Goal: Information Seeking & Learning: Learn about a topic

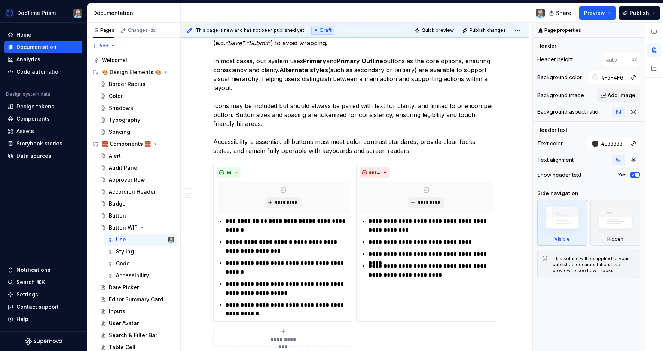
scroll to position [285, 0]
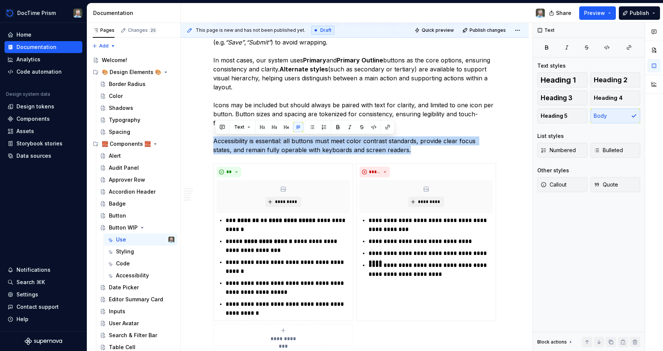
drag, startPoint x: 215, startPoint y: 141, endPoint x: 418, endPoint y: 147, distance: 203.1
click at [418, 147] on p "Buttons should be designed to look clickable, with familiar shapes, clear contr…" at bounding box center [354, 87] width 283 height 135
copy p "Accessibility is essential: all buttons must meet color contrast standards, pro…"
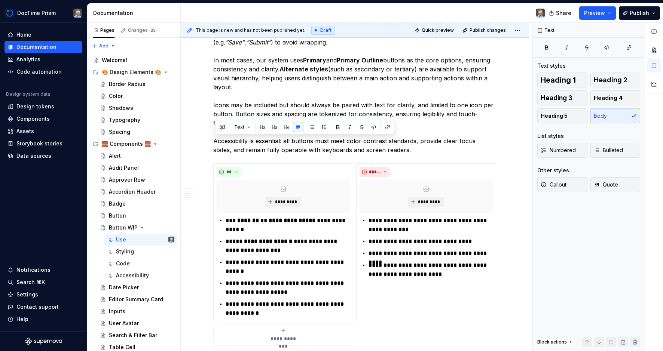
click at [468, 126] on p "Buttons should be designed to look clickable, with familiar shapes, clear contr…" at bounding box center [354, 87] width 283 height 135
click at [305, 132] on p "Buttons should be designed to look clickable, with familiar shapes, clear contr…" at bounding box center [354, 87] width 283 height 135
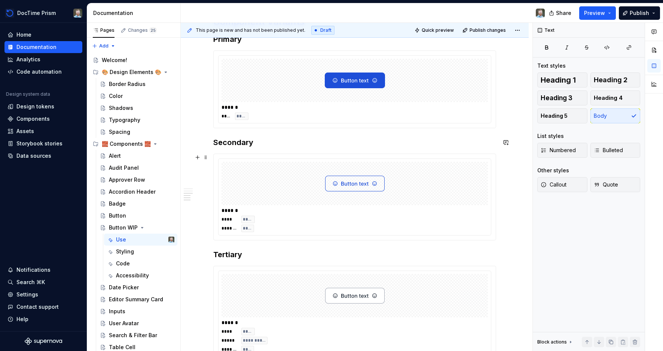
scroll to position [634, 0]
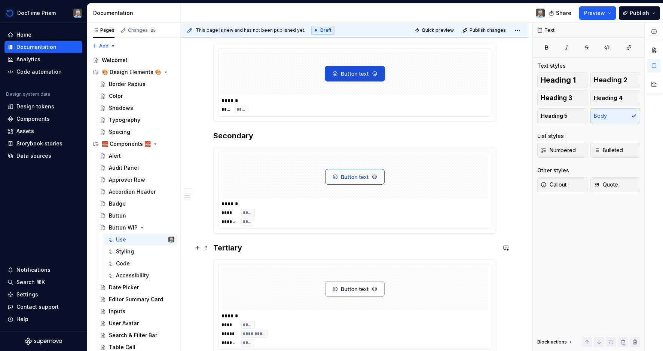
click at [234, 250] on h3 "Tertiary" at bounding box center [354, 248] width 283 height 10
click at [247, 250] on h3 "Tertiary" at bounding box center [354, 248] width 283 height 10
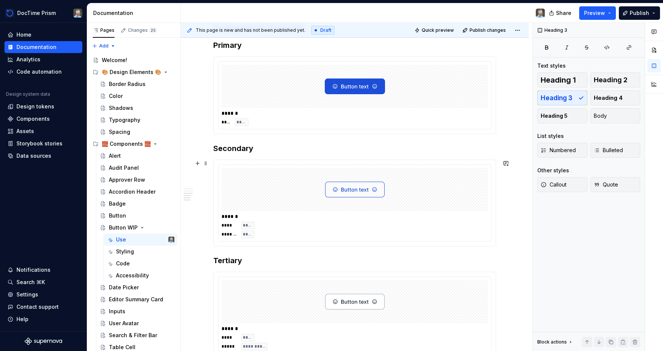
scroll to position [620, 0]
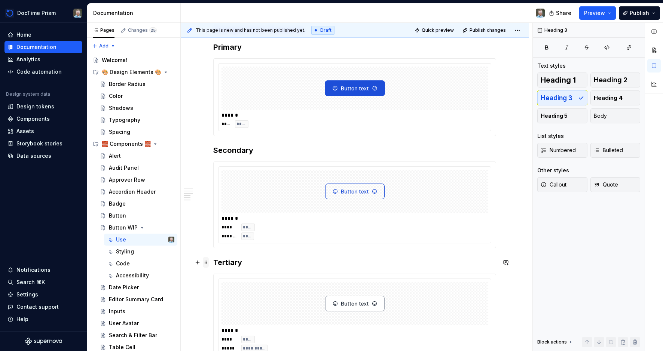
click at [207, 265] on span at bounding box center [206, 262] width 6 height 10
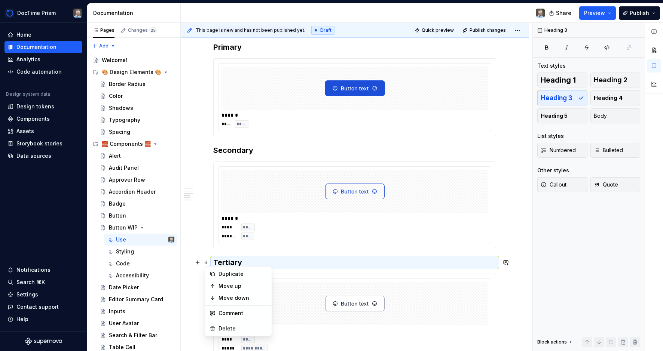
drag, startPoint x: 313, startPoint y: 251, endPoint x: 303, endPoint y: 253, distance: 10.0
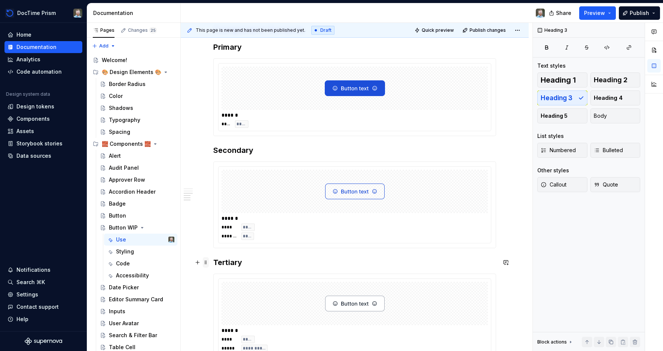
click at [208, 263] on span at bounding box center [206, 262] width 6 height 10
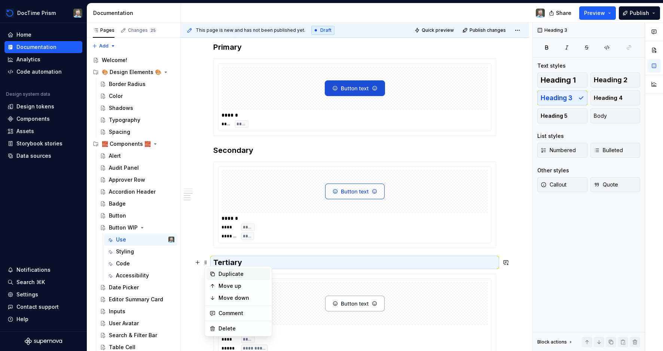
click at [227, 272] on div "Duplicate" at bounding box center [242, 273] width 49 height 7
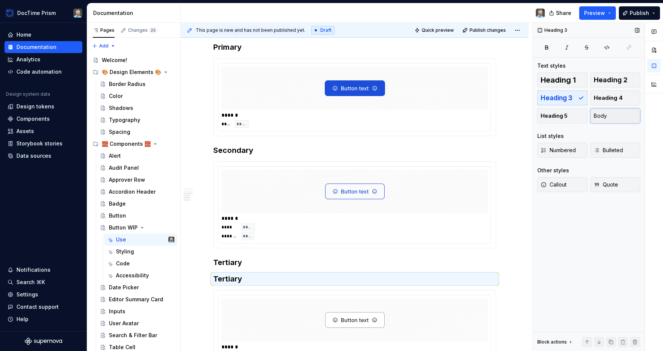
click at [595, 117] on span "Body" at bounding box center [599, 115] width 13 height 7
click at [207, 279] on span at bounding box center [206, 278] width 6 height 10
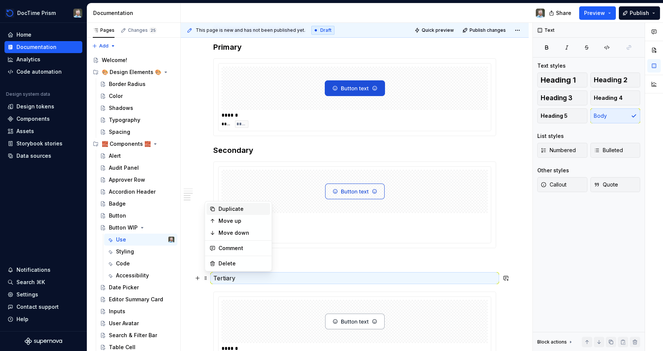
click at [222, 206] on div "Duplicate" at bounding box center [242, 208] width 49 height 7
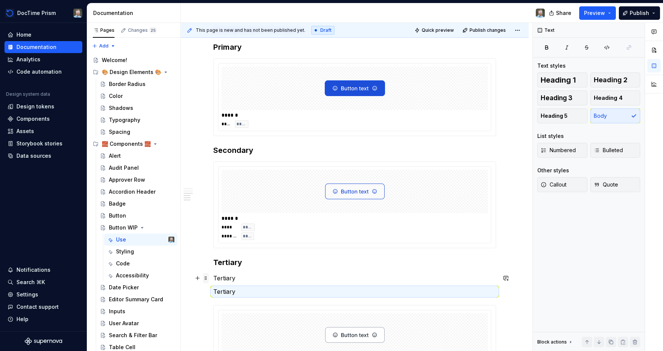
click at [208, 279] on span at bounding box center [206, 278] width 6 height 10
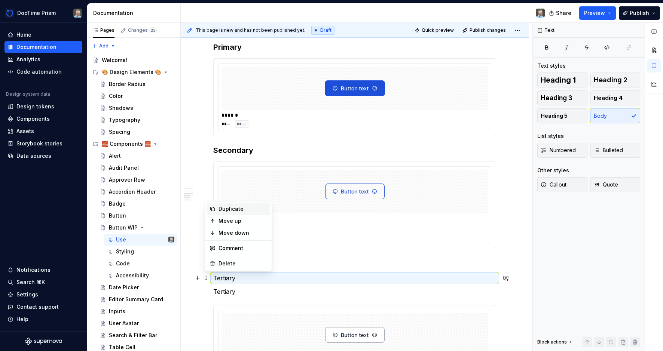
click at [217, 206] on div "Duplicate" at bounding box center [238, 209] width 64 height 12
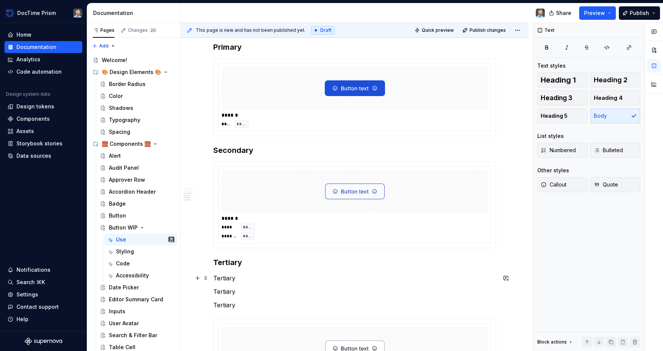
click at [215, 277] on p "Tertiary" at bounding box center [354, 278] width 283 height 9
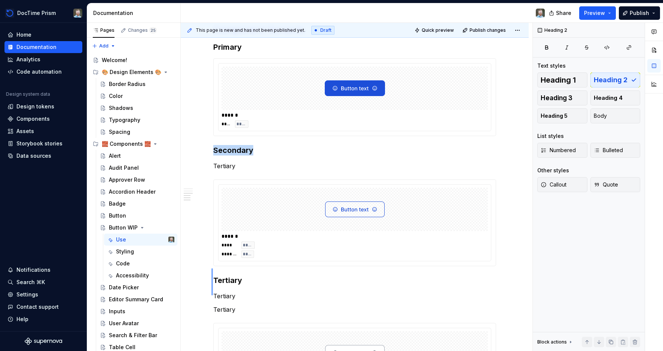
drag, startPoint x: 211, startPoint y: 295, endPoint x: 212, endPoint y: 268, distance: 26.9
click at [212, 268] on div "This page is new and has not been published yet. Draft Quick preview Publish ch…" at bounding box center [356, 187] width 351 height 329
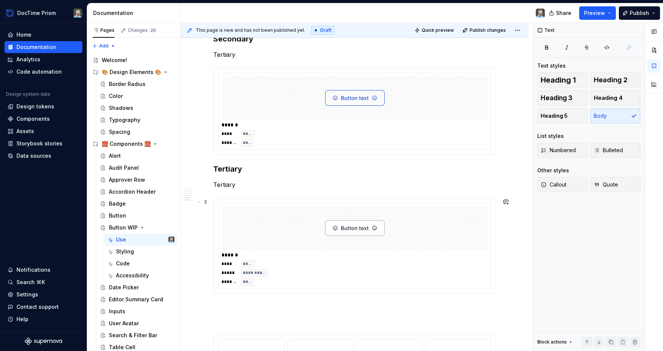
scroll to position [750, 0]
click at [346, 227] on img at bounding box center [354, 226] width 59 height 37
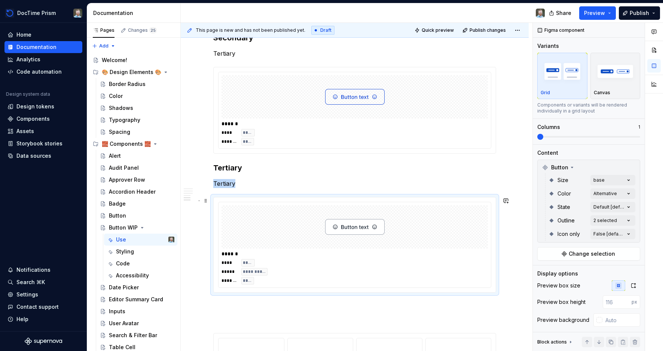
type textarea "*"
click at [610, 220] on div "Comments Open comments No comments yet Select ‘Comment’ from the block context …" at bounding box center [597, 187] width 130 height 329
click at [542, 268] on polyline at bounding box center [542, 268] width 0 height 0
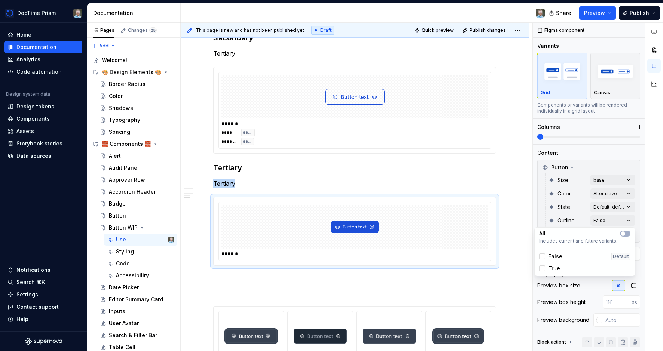
click at [627, 192] on div "Comments Open comments No comments yet Select ‘Comment’ from the block context …" at bounding box center [597, 187] width 130 height 329
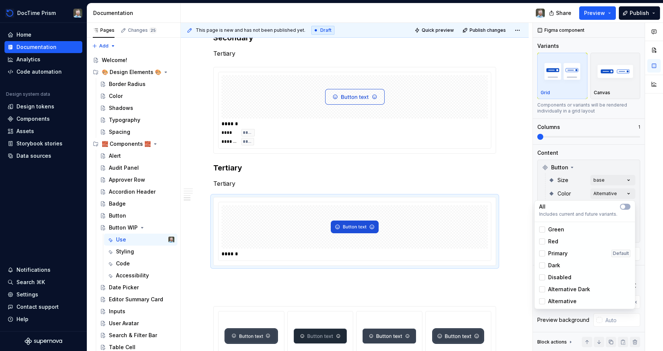
click at [627, 192] on div "Comments Open comments No comments yet Select ‘Comment’ from the block context …" at bounding box center [597, 187] width 130 height 329
click at [565, 266] on div "Dark" at bounding box center [584, 265] width 91 height 7
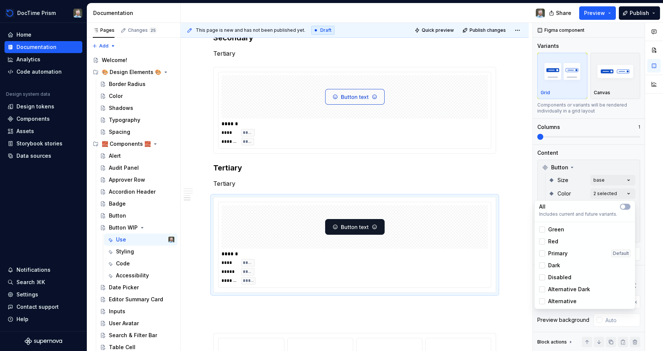
click at [565, 277] on span "Disabled" at bounding box center [559, 277] width 23 height 7
click at [561, 265] on div "Dark" at bounding box center [584, 265] width 91 height 7
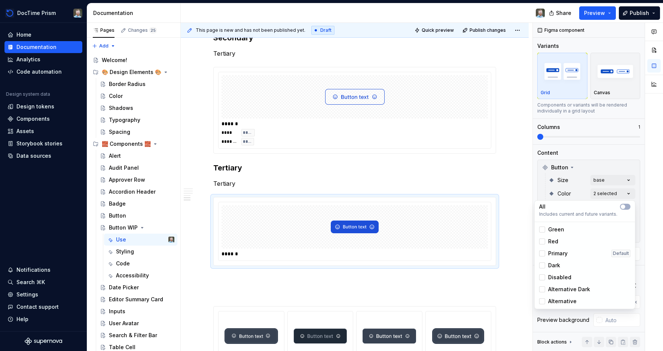
click at [559, 303] on span "Alternative" at bounding box center [562, 301] width 28 height 7
click at [559, 290] on span "Alternative Dark" at bounding box center [569, 289] width 42 height 7
click at [560, 276] on span "Disabled" at bounding box center [559, 277] width 23 height 7
click at [561, 265] on div "Dark" at bounding box center [584, 265] width 91 height 7
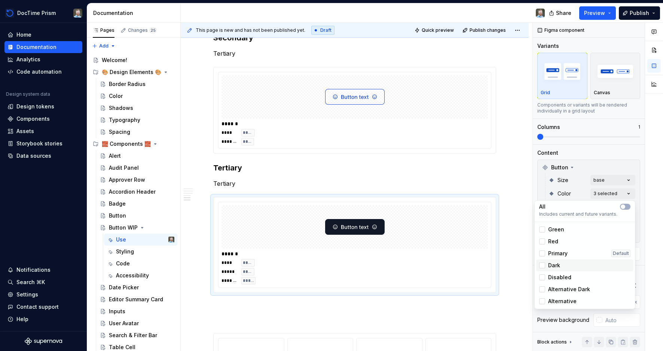
click at [561, 263] on div "Dark" at bounding box center [584, 265] width 91 height 7
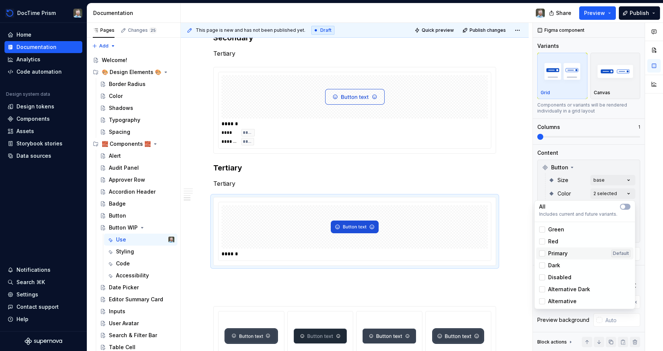
click at [563, 255] on span "Primary" at bounding box center [557, 253] width 19 height 7
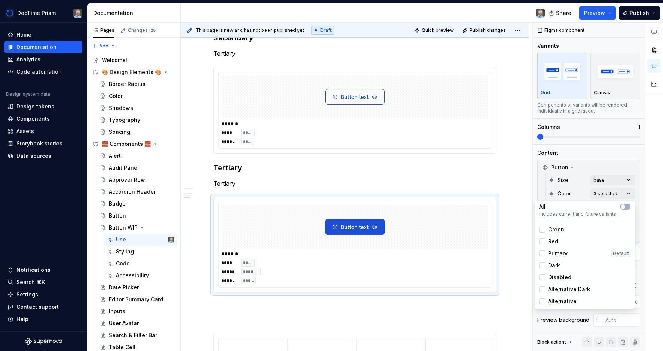
click at [559, 279] on span "Disabled" at bounding box center [559, 277] width 23 height 7
click at [558, 290] on span "Alternative Dark" at bounding box center [569, 289] width 42 height 7
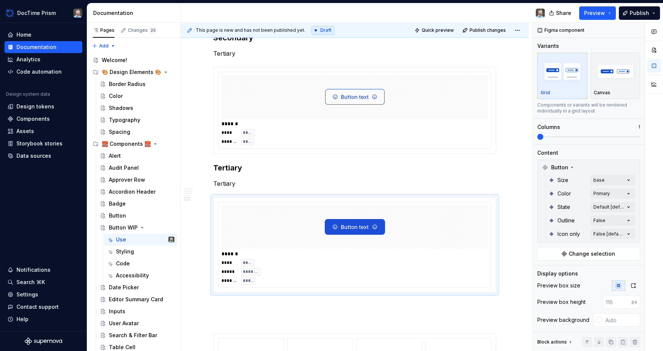
click at [624, 156] on div "Comments Open comments No comments yet Select ‘Comment’ from the block context …" at bounding box center [597, 187] width 130 height 329
click at [612, 225] on div "Comments Open comments No comments yet Select ‘Comment’ from the block context …" at bounding box center [597, 187] width 130 height 329
click at [584, 268] on div "True" at bounding box center [584, 268] width 91 height 7
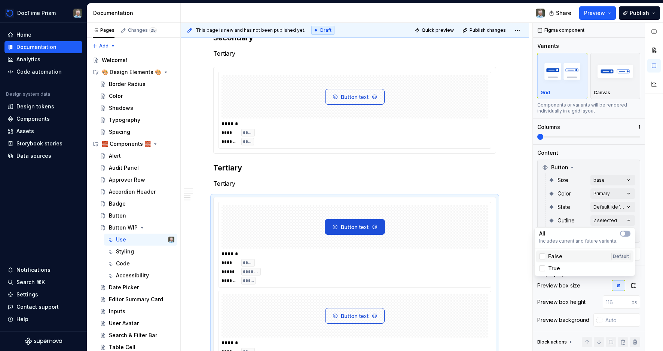
click at [562, 257] on div "False Default" at bounding box center [584, 256] width 91 height 7
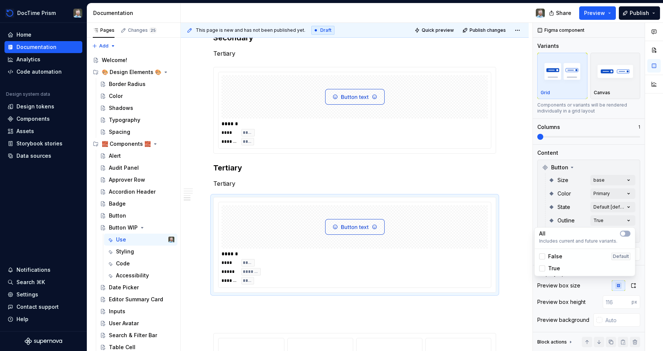
click at [628, 148] on div "Comments Open comments No comments yet Select ‘Comment’ from the block context …" at bounding box center [597, 187] width 130 height 329
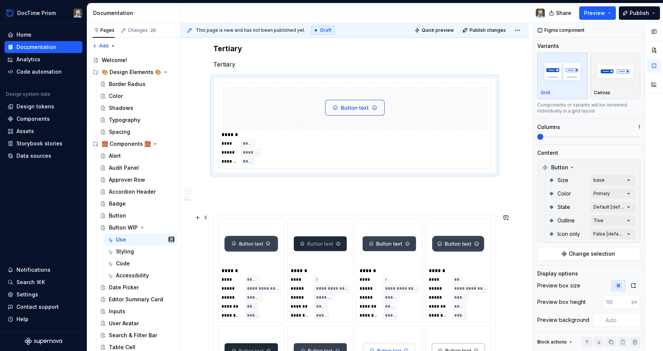
scroll to position [866, 0]
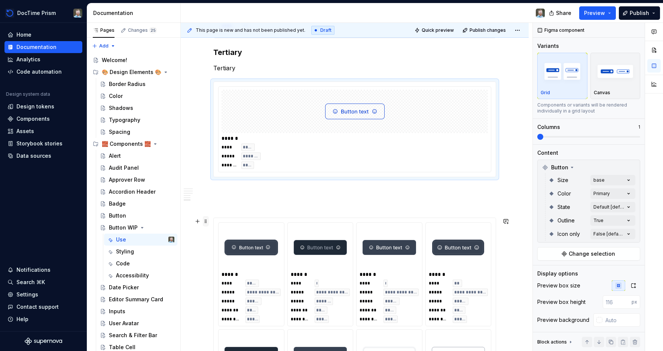
click at [206, 219] on span at bounding box center [206, 221] width 6 height 10
type input "#FFFFFF"
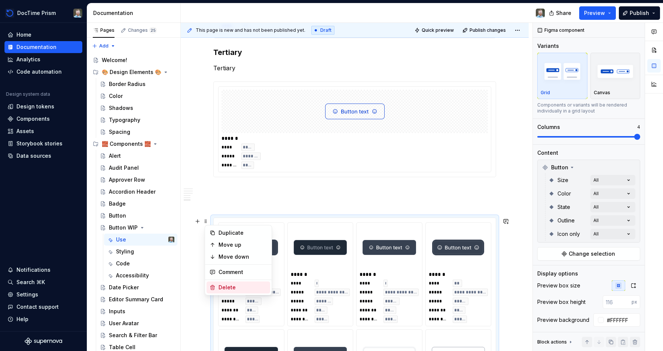
click at [230, 287] on div "Delete" at bounding box center [242, 287] width 49 height 7
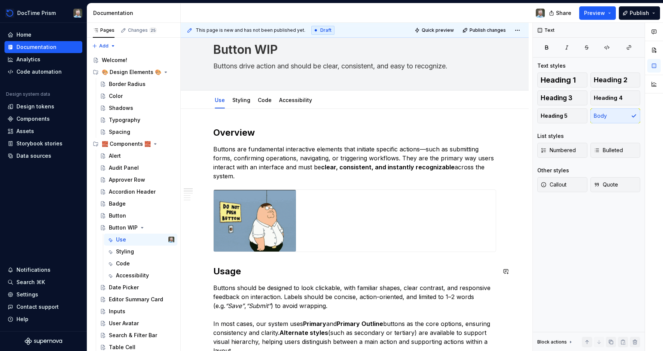
scroll to position [0, 0]
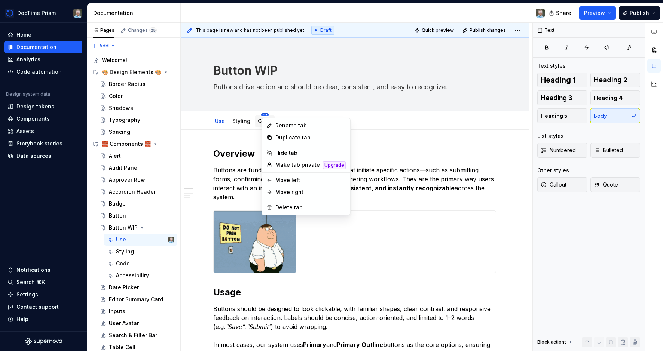
click at [266, 114] on html "DocTime Prism Home Documentation Analytics Code automation Design system data D…" at bounding box center [331, 175] width 663 height 351
click at [273, 151] on div "Hide tab" at bounding box center [305, 153] width 85 height 12
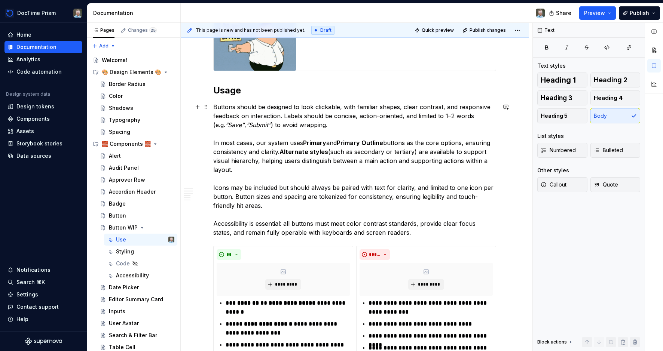
scroll to position [197, 0]
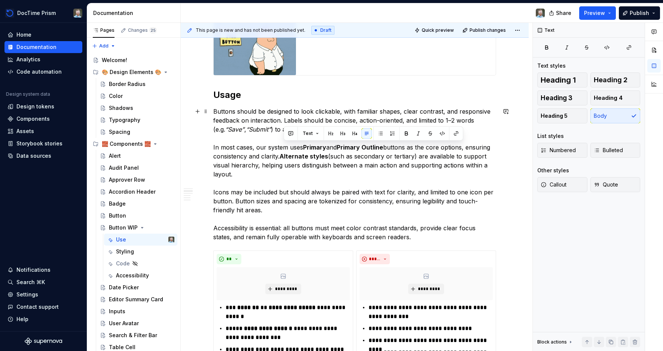
drag, startPoint x: 307, startPoint y: 148, endPoint x: 283, endPoint y: 157, distance: 25.8
click at [283, 157] on p "Buttons should be designed to look clickable, with familiar shapes, clear contr…" at bounding box center [354, 174] width 283 height 135
click at [367, 113] on p "Buttons should be designed to look clickable, with familiar shapes, clear contr…" at bounding box center [354, 174] width 283 height 135
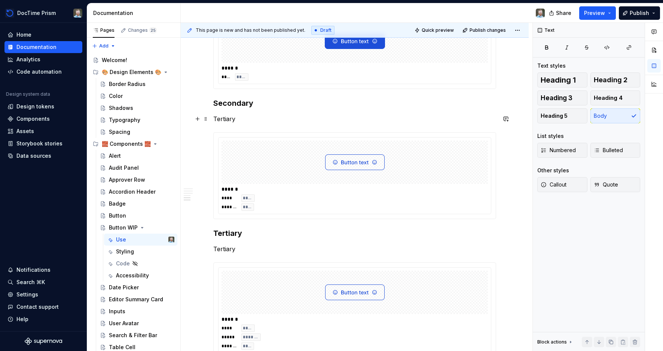
scroll to position [738, 0]
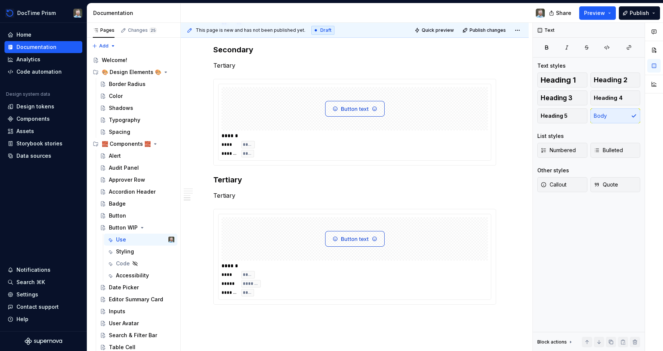
type textarea "*"
